Goal: Information Seeking & Learning: Learn about a topic

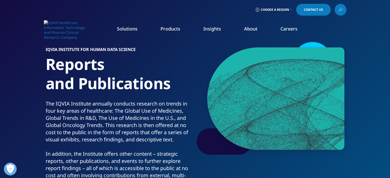
click at [259, 100] on link "Learn more" at bounding box center [276, 97] width 59 height 4
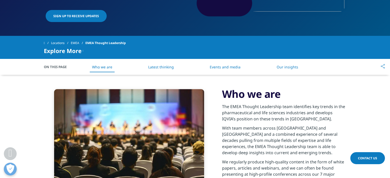
click at [167, 69] on link "Latest thinking" at bounding box center [161, 67] width 26 height 5
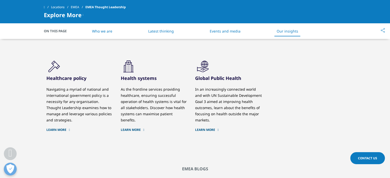
scroll to position [770, 0]
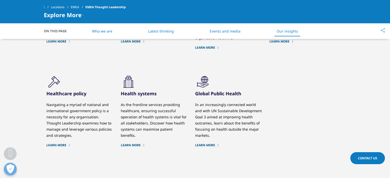
scroll to position [139, 0]
